Goal: Answer question/provide support: Share knowledge or assist other users

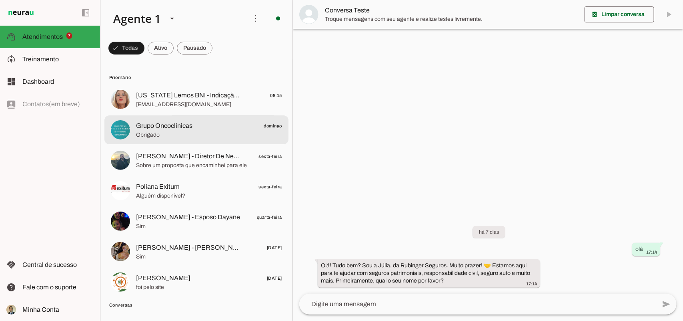
click at [171, 133] on span "Obrigado" at bounding box center [209, 135] width 146 height 8
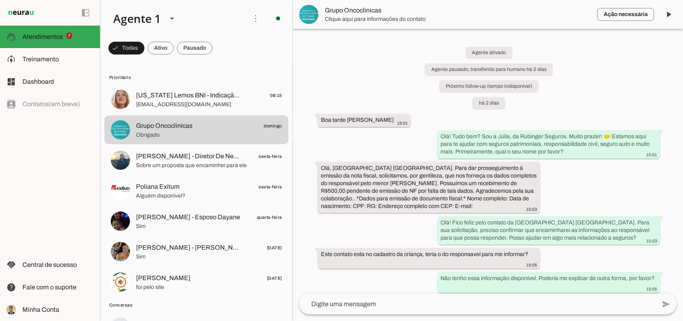
click at [574, 189] on div at bounding box center [488, 160] width 390 height 321
click at [574, 184] on div "Agente ativado Agente pausado, transferido para humano há 2 dias Próximo follow…" at bounding box center [488, 161] width 390 height 265
click at [145, 47] on span at bounding box center [127, 47] width 36 height 19
